Goal: Complete application form

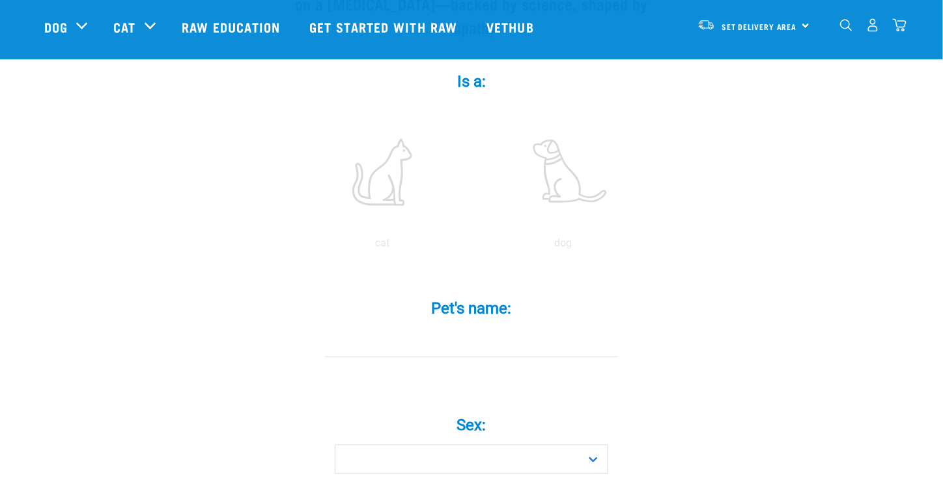
scroll to position [237, 0]
click at [553, 155] on label at bounding box center [564, 166] width 176 height 111
click at [473, 241] on input "radio" at bounding box center [473, 241] width 0 height 0
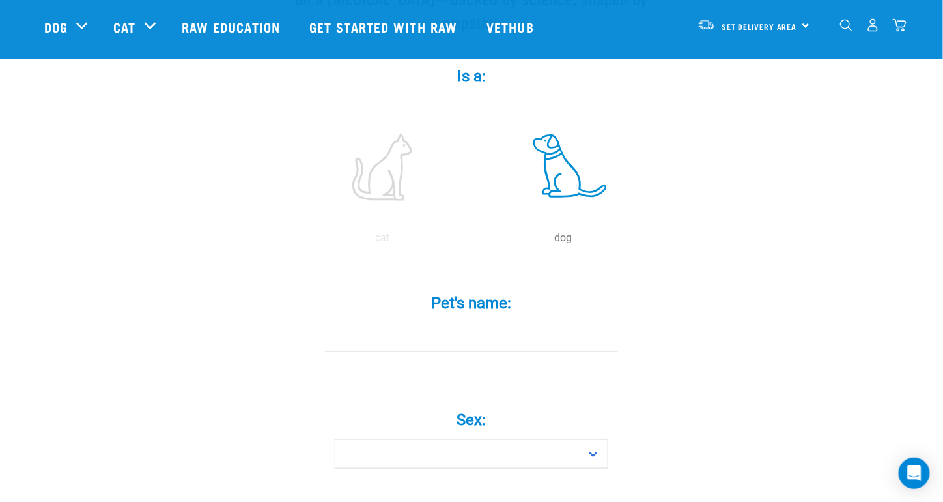
click at [487, 322] on input "Pet's name: *" at bounding box center [471, 336] width 293 height 29
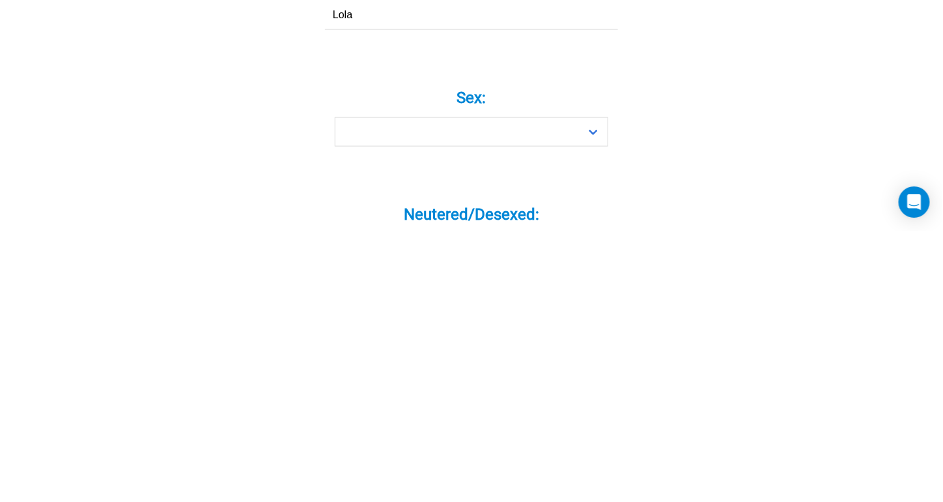
scroll to position [292, 0]
type input "Lola"
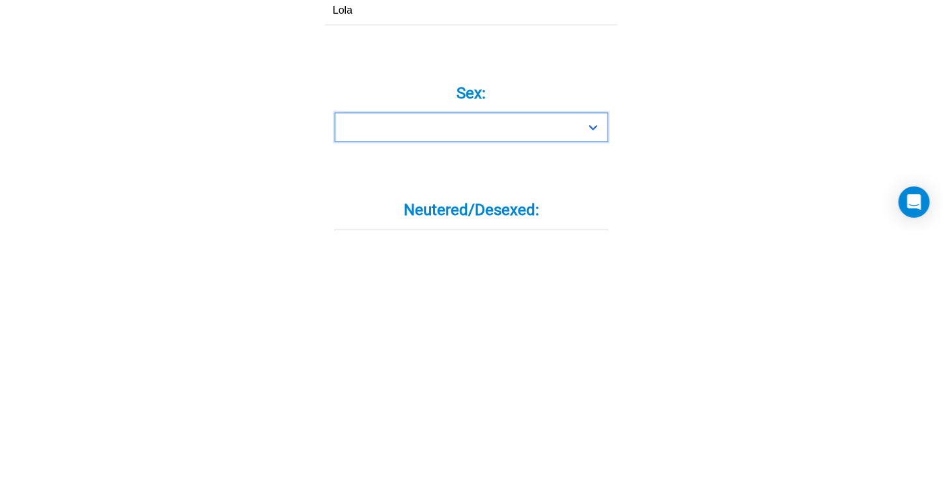
click at [604, 384] on select "Boy Girl" at bounding box center [472, 398] width 274 height 29
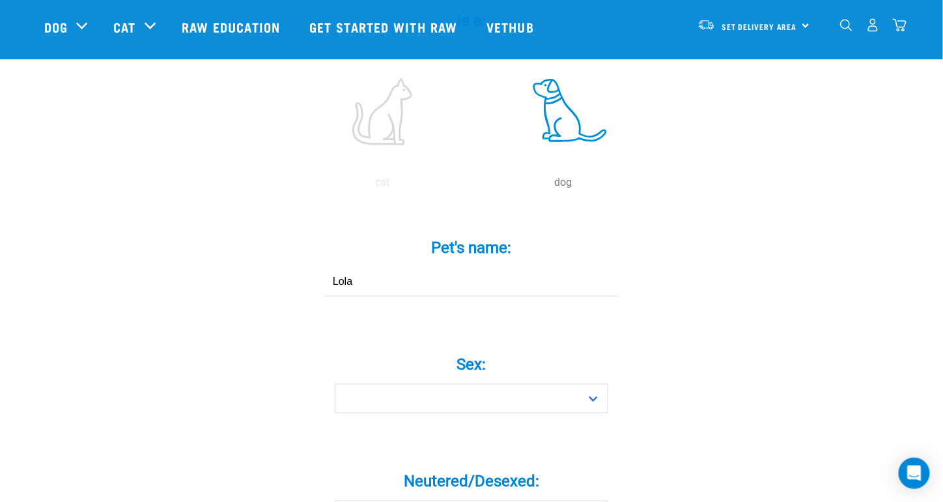
click at [360, 469] on label "Neutered/Desexed: *" at bounding box center [471, 480] width 391 height 23
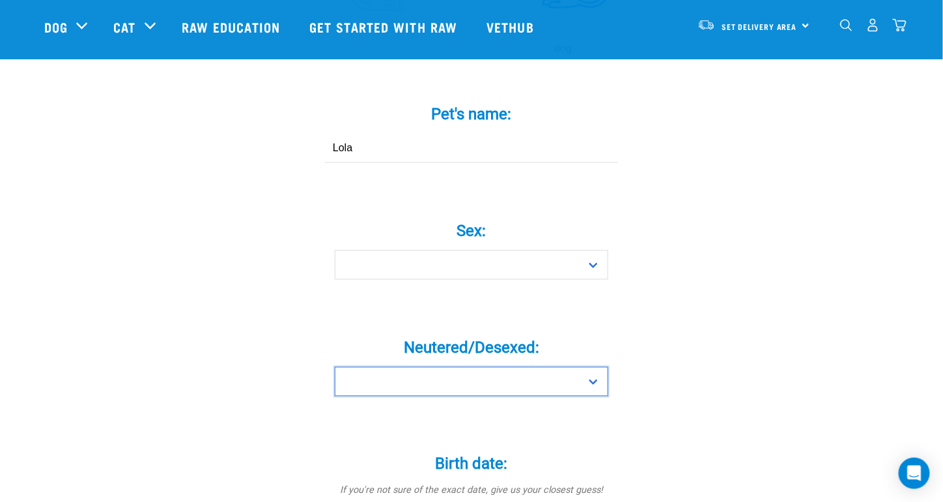
scroll to position [423, 0]
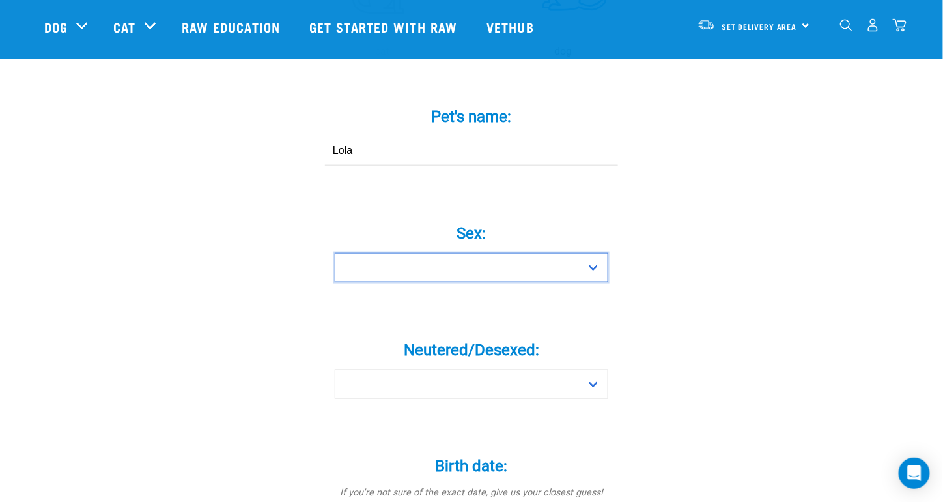
click at [597, 253] on select "Boy Girl" at bounding box center [472, 267] width 274 height 29
select select "girl"
click at [335, 253] on select "Boy Girl" at bounding box center [472, 267] width 274 height 29
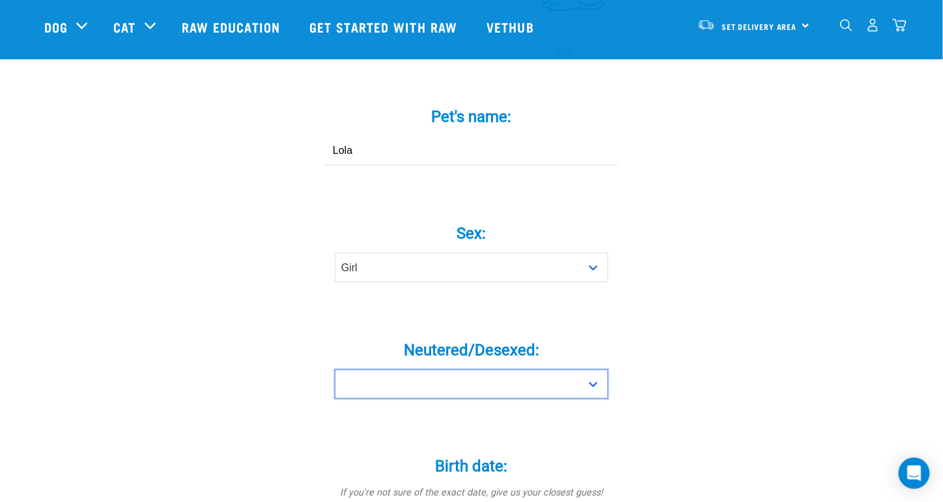
click at [597, 369] on select "Yes No" at bounding box center [472, 383] width 274 height 29
select select "yes"
click at [335, 369] on select "Yes No" at bounding box center [472, 383] width 274 height 29
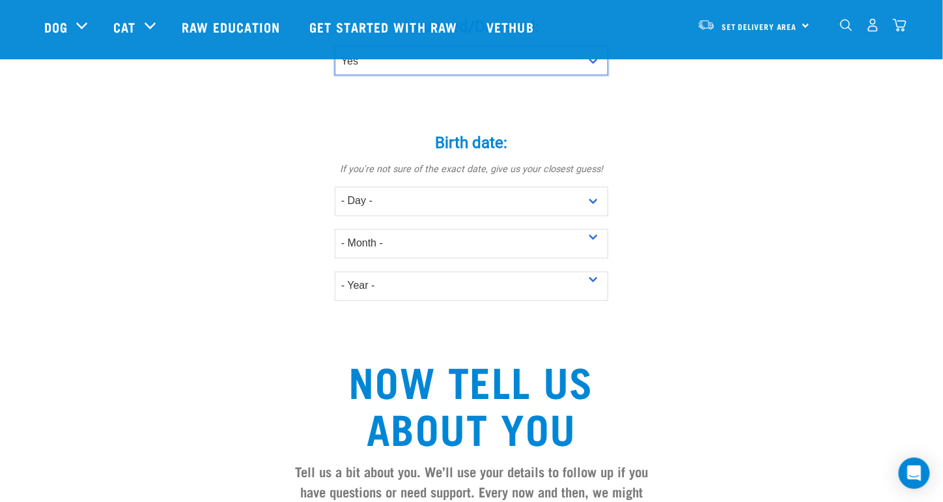
scroll to position [745, 0]
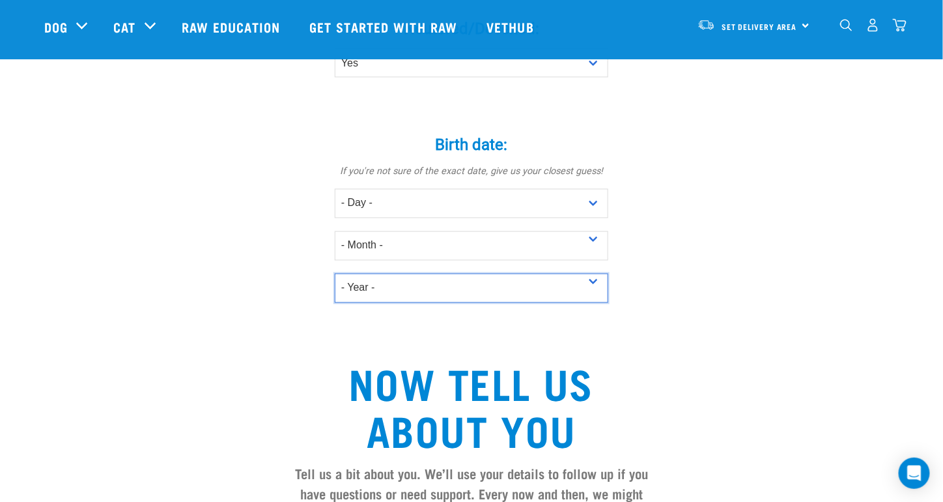
click at [599, 274] on select "- Year - 2025 2024 2023 2022 2021 2020 2019 2018 2017 2016 2015 2014 2013 2012" at bounding box center [472, 288] width 274 height 29
select select "2019"
click at [335, 274] on select "- Year - 2025 2024 2023 2022 2021 2020 2019 2018 2017 2016 2015 2014 2013 2012" at bounding box center [472, 288] width 274 height 29
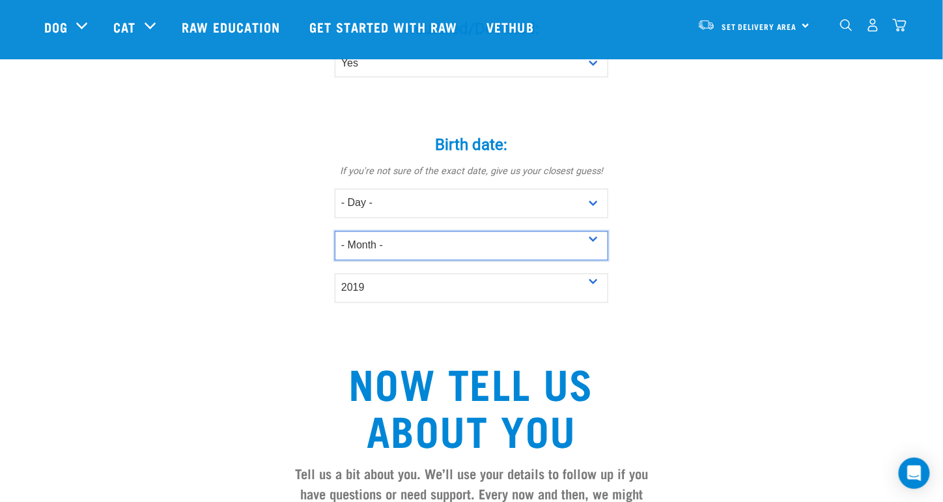
click at [599, 231] on select "- Month - January February March April May June July August September October N…" at bounding box center [472, 245] width 274 height 29
select select "August"
click at [335, 231] on select "- Month - January February March April May June July August September October N…" at bounding box center [472, 245] width 274 height 29
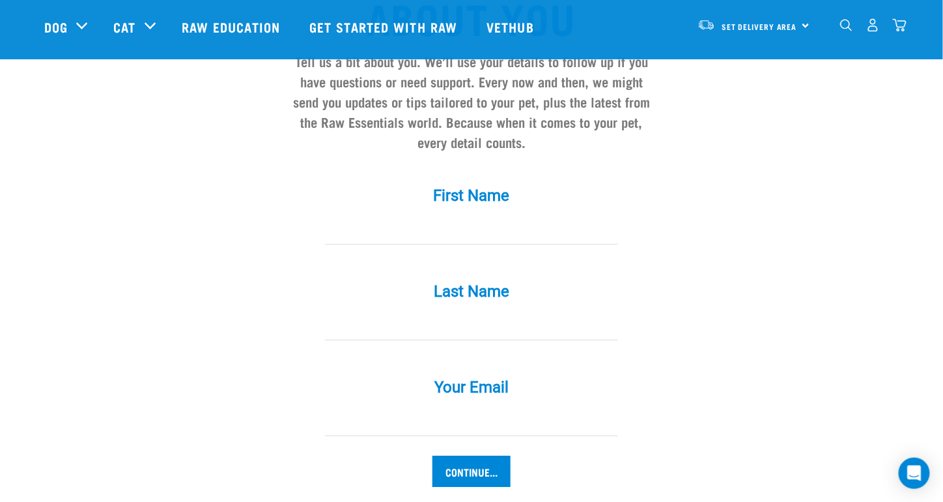
scroll to position [1159, 0]
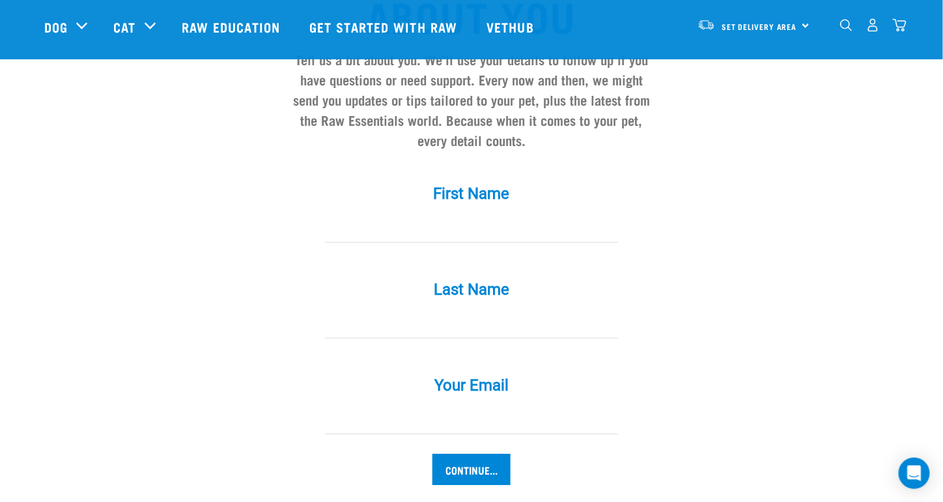
click at [507, 182] on label "First Name *" at bounding box center [471, 193] width 391 height 23
click at [507, 213] on input "First Name *" at bounding box center [471, 227] width 293 height 29
